Goal: Answer question/provide support

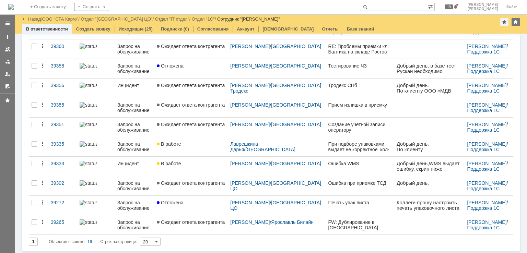
click at [413, 5] on input "text" at bounding box center [394, 7] width 68 height 8
paste input "itsm 39309"
type input "itsm 39309"
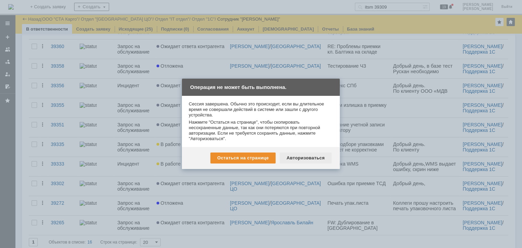
click at [301, 162] on div "Авторизоваться" at bounding box center [306, 157] width 52 height 11
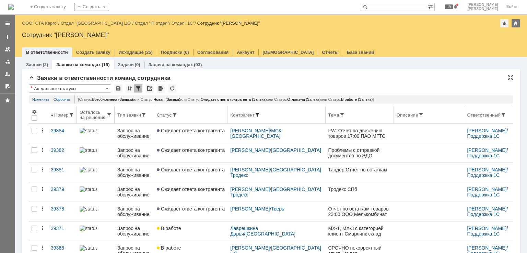
click at [260, 114] on span at bounding box center [257, 114] width 5 height 5
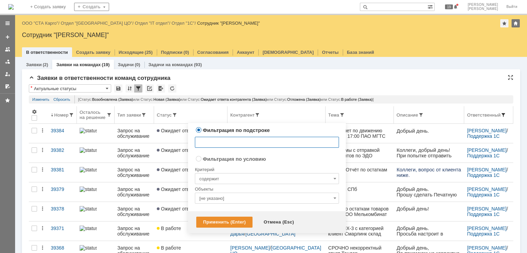
click at [501, 114] on span at bounding box center [503, 114] width 5 height 5
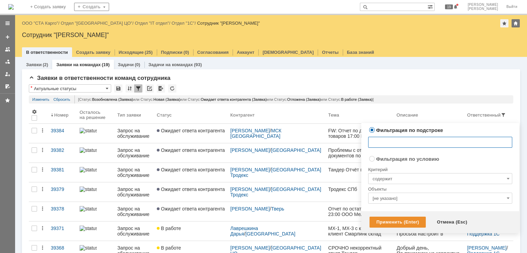
radio input "false"
radio input "true"
click at [388, 197] on input "[не указано]" at bounding box center [440, 198] width 144 height 11
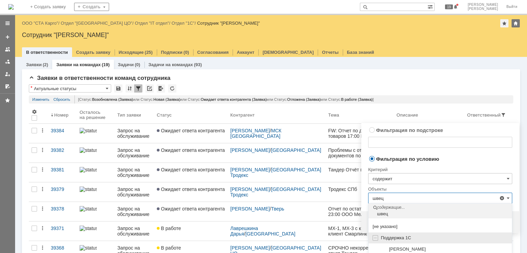
scroll to position [20, 0]
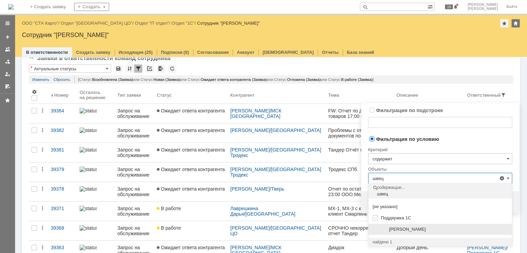
click at [426, 230] on span "[PERSON_NAME]" at bounding box center [407, 229] width 37 height 5
type input "[PERSON_NAME]"
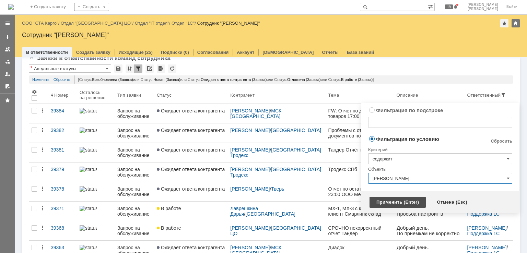
click at [400, 202] on div "Применить (Enter)" at bounding box center [398, 202] width 56 height 11
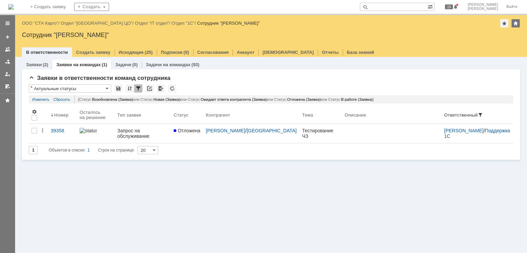
scroll to position [0, 0]
click at [43, 26] on div "Назад | ООО "СТА Карго" / Отдел "Санкт-Петербург ЦО" / Отдел "IT отдел" / Отдел…" at bounding box center [271, 23] width 498 height 8
click at [44, 22] on link "ООО "СТА Карго"" at bounding box center [40, 23] width 36 height 5
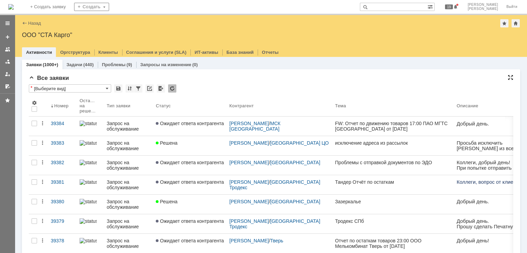
click at [508, 77] on div at bounding box center [510, 77] width 5 height 5
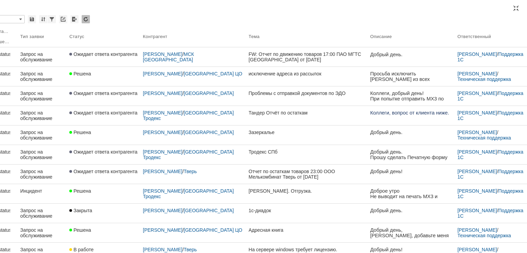
drag, startPoint x: 267, startPoint y: 251, endPoint x: 78, endPoint y: 1, distance: 313.0
click at [491, 36] on span at bounding box center [493, 36] width 5 height 5
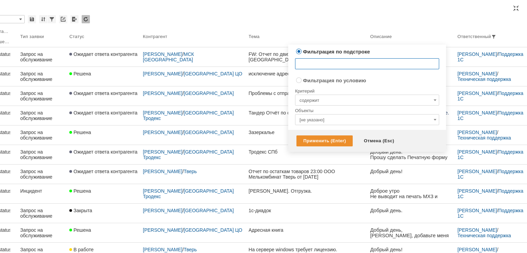
radio input "false"
radio input "true"
click at [337, 115] on input "[не указано]" at bounding box center [367, 119] width 144 height 11
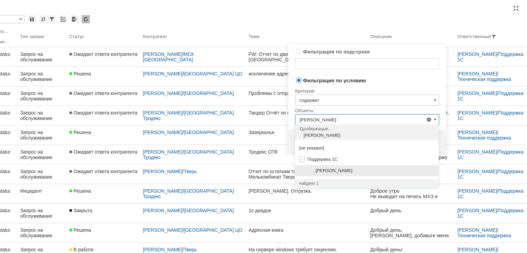
click at [332, 172] on span "[PERSON_NAME]" at bounding box center [334, 170] width 37 height 5
type input "[PERSON_NAME]"
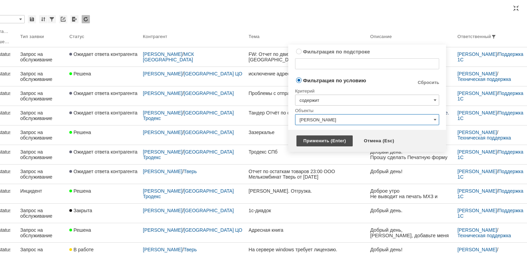
click at [328, 140] on div "Применить (Enter)" at bounding box center [324, 141] width 56 height 11
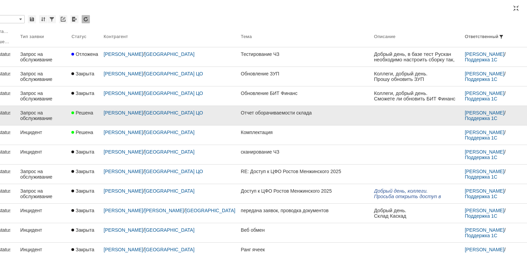
click at [256, 118] on link "Отчет оборачиваемости склада" at bounding box center [304, 115] width 133 height 19
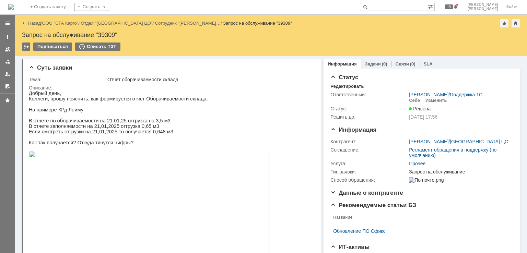
click at [105, 33] on div "Запрос на обслуживание "39309"" at bounding box center [271, 35] width 498 height 7
copy div "39309"
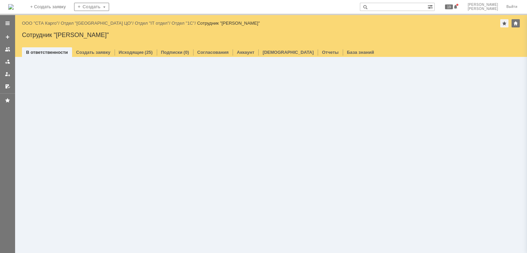
click at [409, 8] on input "text" at bounding box center [394, 7] width 68 height 8
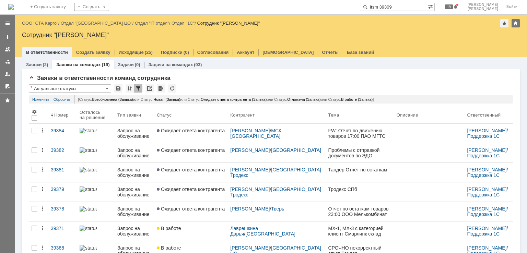
drag, startPoint x: 403, startPoint y: 9, endPoint x: 355, endPoint y: 0, distance: 48.1
click at [355, 0] on div "На домашнюю + Создать заявку Создать itsm 39309 19 [PERSON_NAME]" at bounding box center [263, 7] width 527 height 15
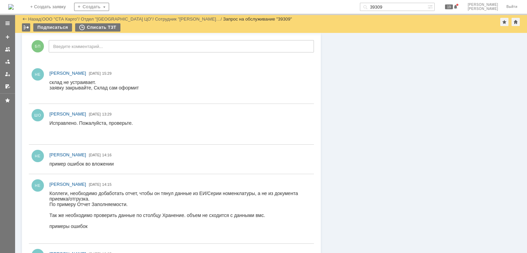
scroll to position [480, 0]
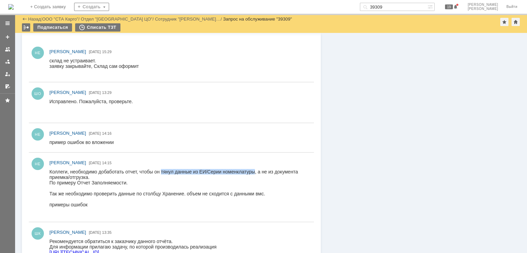
drag, startPoint x: 254, startPoint y: 172, endPoint x: 161, endPoint y: 171, distance: 92.3
click at [161, 171] on div "Коллеги, необходимо добаботать отчет, чтобы он тянул данные из ЕИ/Серии номенкл…" at bounding box center [178, 174] width 258 height 11
copy div "тянул данные из ЕИ/Серии номенклатуры"
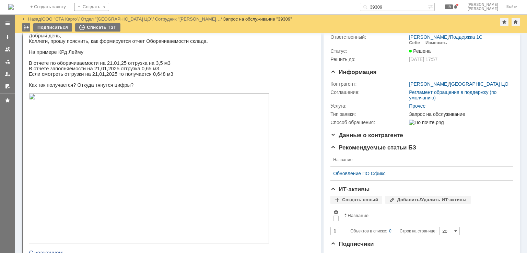
scroll to position [0, 0]
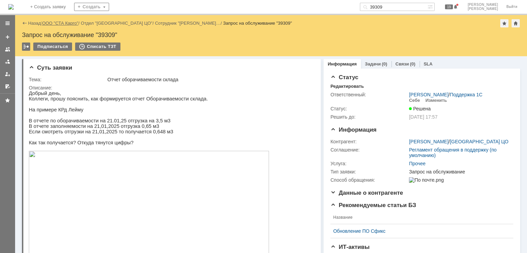
click at [57, 23] on link "ООО "СТА Карго"" at bounding box center [60, 23] width 36 height 5
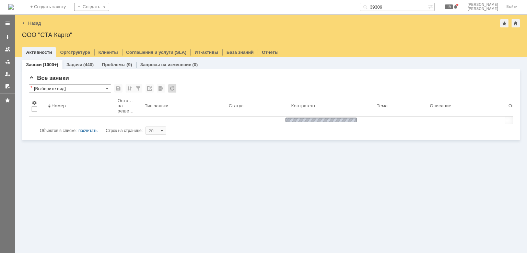
drag, startPoint x: 419, startPoint y: 5, endPoint x: 423, endPoint y: 5, distance: 4.5
click at [420, 5] on input "39309" at bounding box center [394, 7] width 68 height 8
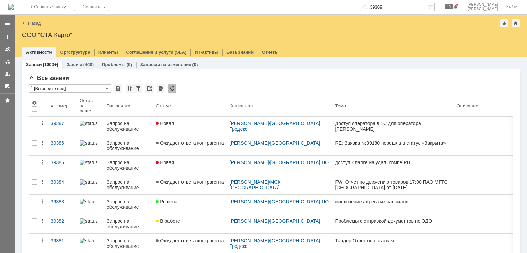
click at [423, 5] on input "39309" at bounding box center [394, 7] width 68 height 8
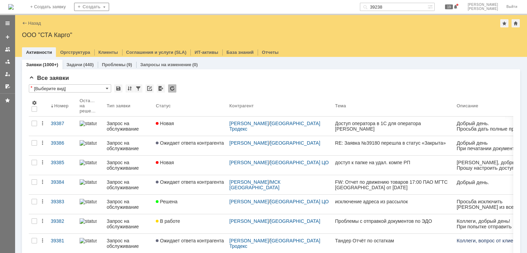
type input "39238"
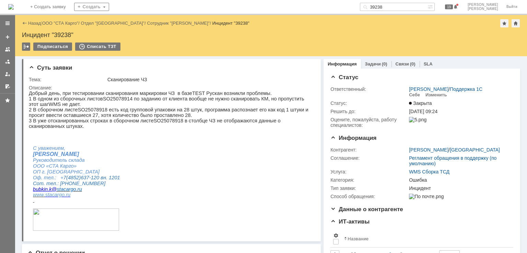
click at [60, 34] on div "Инцидент "39238"" at bounding box center [271, 35] width 498 height 7
copy div "39238"
